Goal: Task Accomplishment & Management: Use online tool/utility

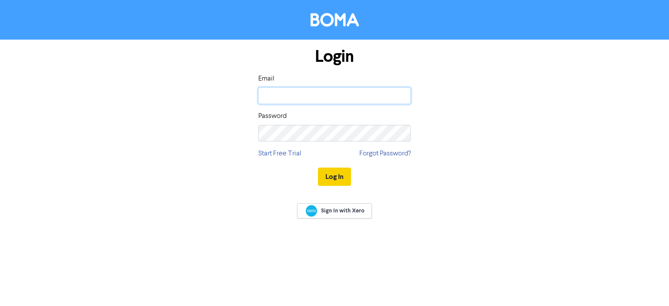
type input "[PERSON_NAME][EMAIL_ADDRESS][PERSON_NAME][DOMAIN_NAME]"
click at [333, 177] on button "Log In" at bounding box center [334, 177] width 33 height 18
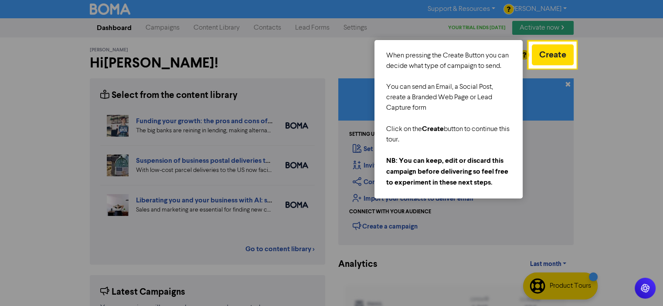
click at [165, 30] on div at bounding box center [264, 222] width 529 height 444
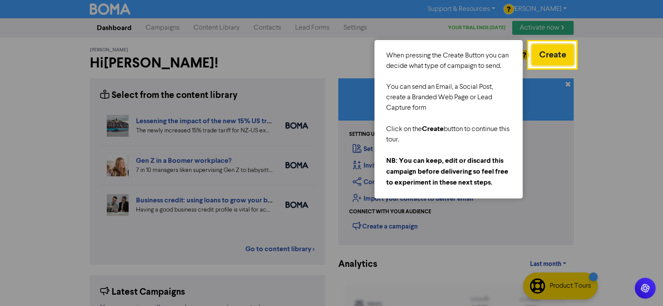
click at [557, 53] on button "Create" at bounding box center [553, 54] width 42 height 21
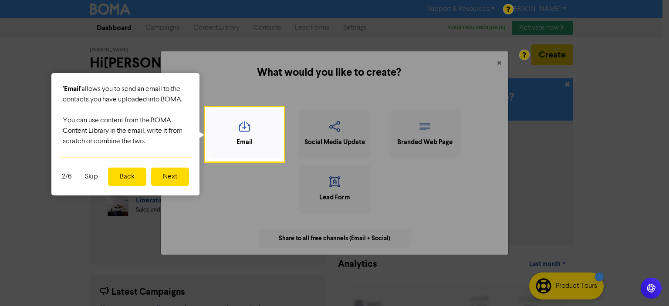
click at [130, 176] on button "Back" at bounding box center [127, 177] width 38 height 18
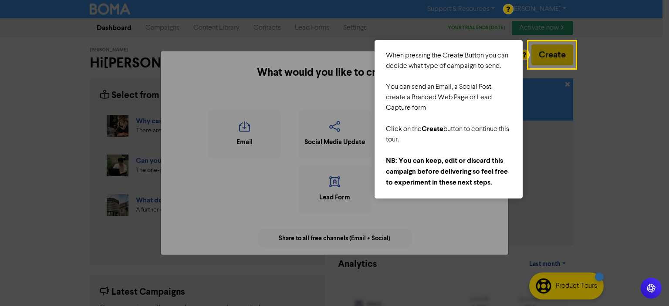
click at [596, 132] on div at bounding box center [623, 222] width 94 height 444
click at [625, 170] on div at bounding box center [623, 222] width 94 height 444
drag, startPoint x: 618, startPoint y: 240, endPoint x: 609, endPoint y: 239, distance: 9.2
click at [616, 240] on div at bounding box center [623, 222] width 94 height 444
click at [561, 64] on div "What would you like to create? × Email Social Media Update Branded Web Page Lea…" at bounding box center [334, 153] width 669 height 306
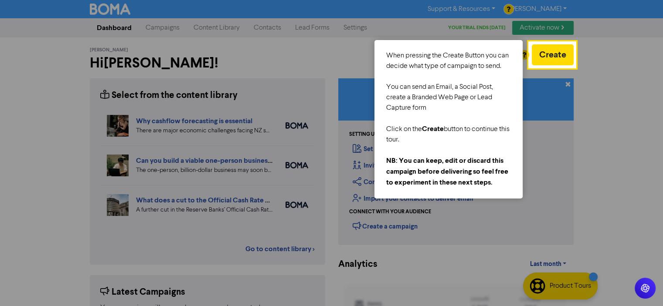
click at [265, 77] on div at bounding box center [264, 222] width 529 height 444
click at [271, 55] on div at bounding box center [264, 222] width 529 height 444
click at [193, 118] on div at bounding box center [264, 222] width 529 height 444
